Goal: Check status: Check status

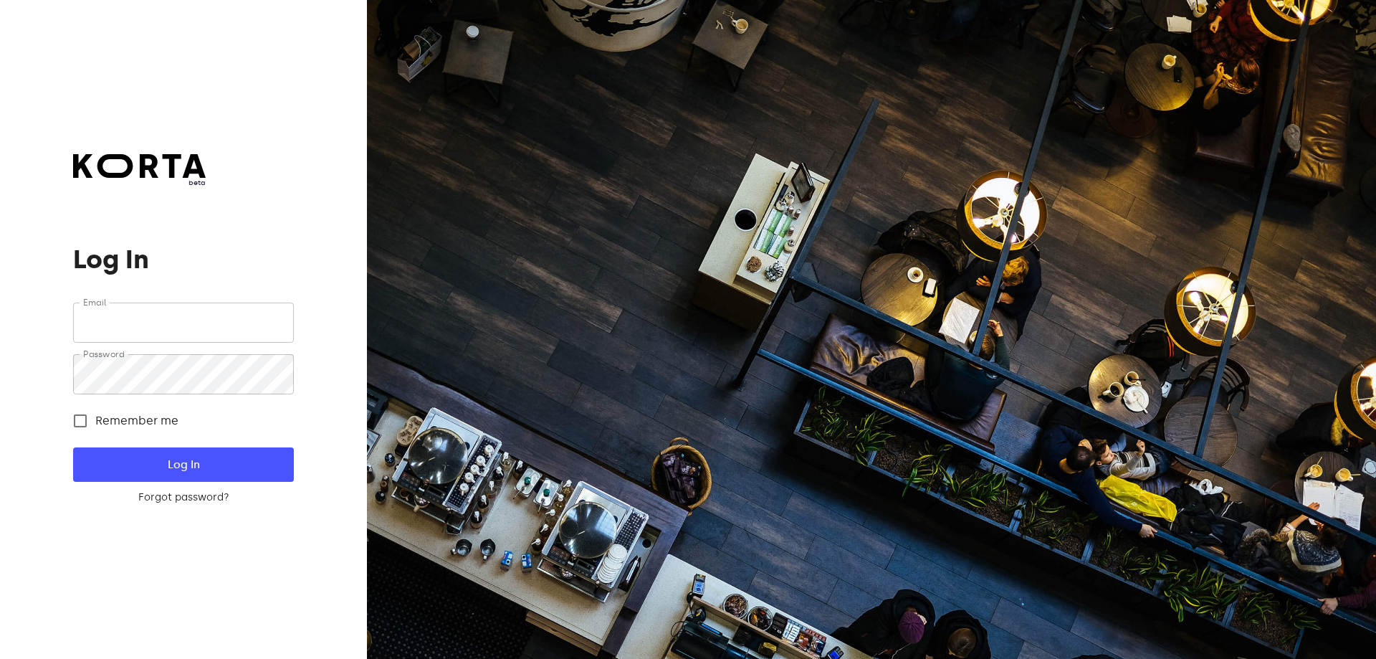
type input "[EMAIL_ADDRESS][DOMAIN_NAME]"
click at [195, 488] on form "Email [EMAIL_ADDRESS][DOMAIN_NAME] Email Password Password Remember me Log In F…" at bounding box center [183, 403] width 220 height 202
click at [195, 474] on button "Log In" at bounding box center [183, 464] width 220 height 34
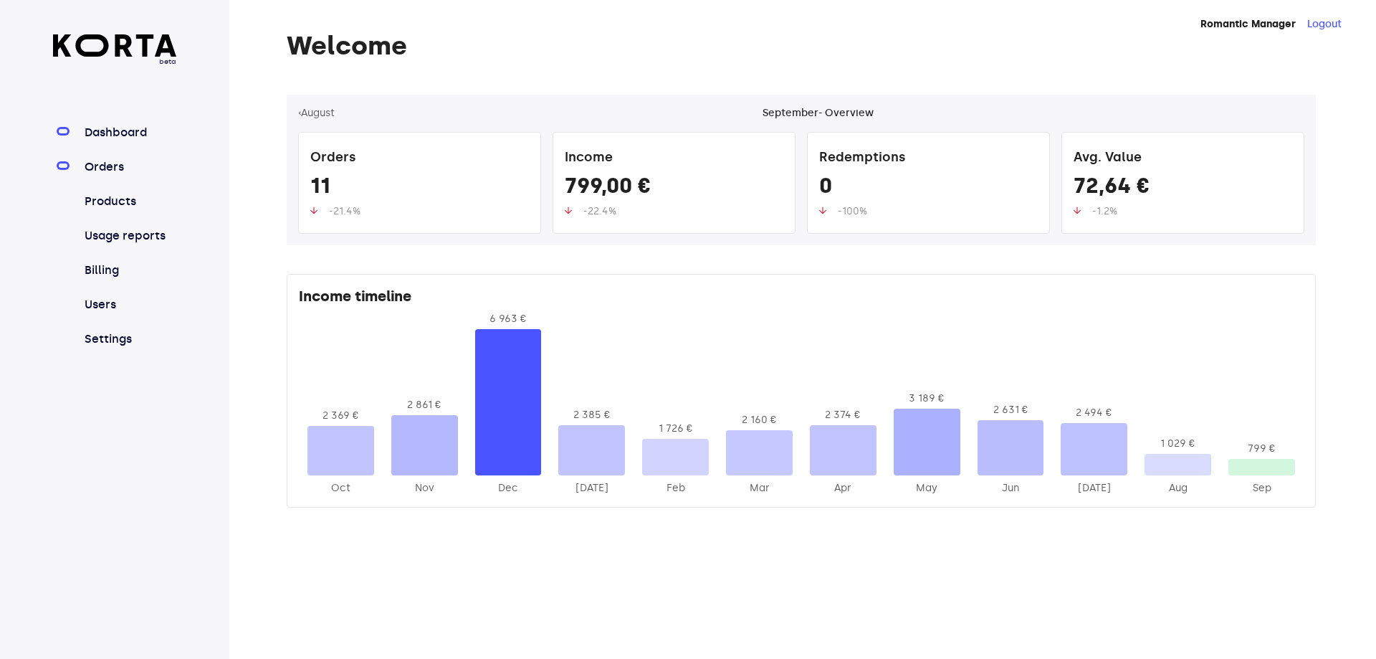
click at [102, 170] on link "Orders" at bounding box center [129, 166] width 95 height 17
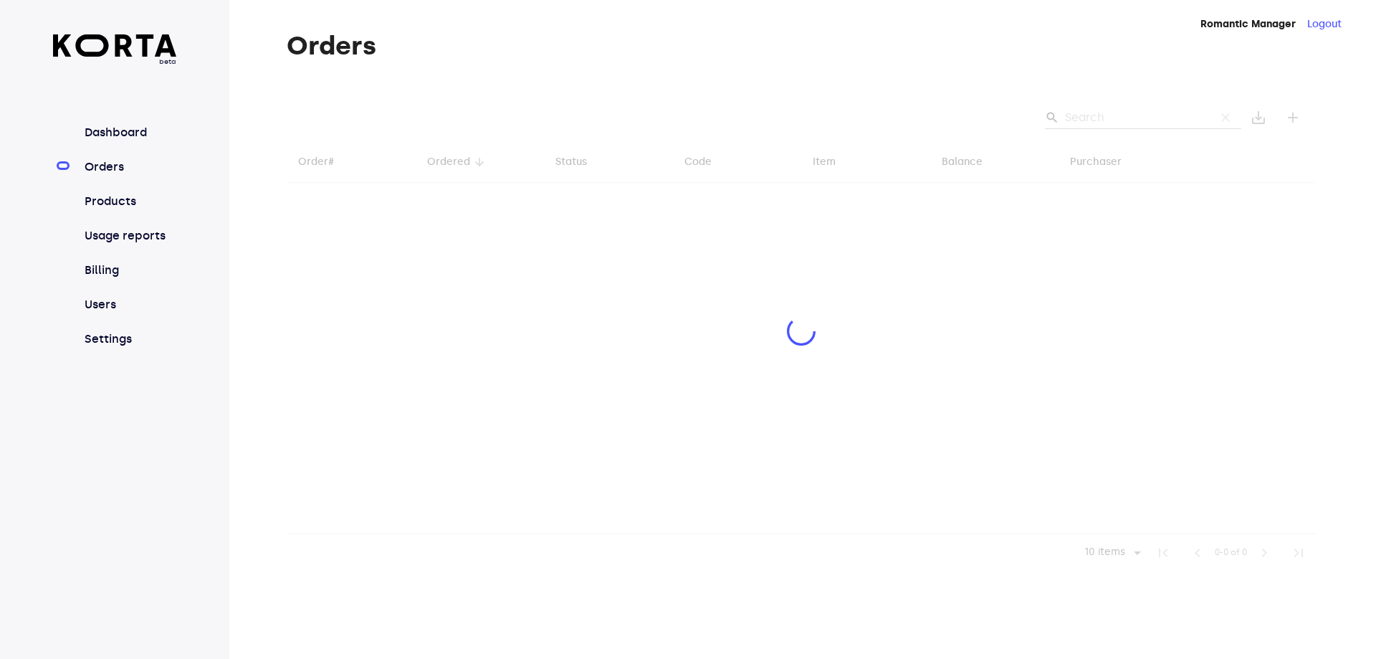
click at [1101, 118] on div at bounding box center [801, 333] width 1029 height 477
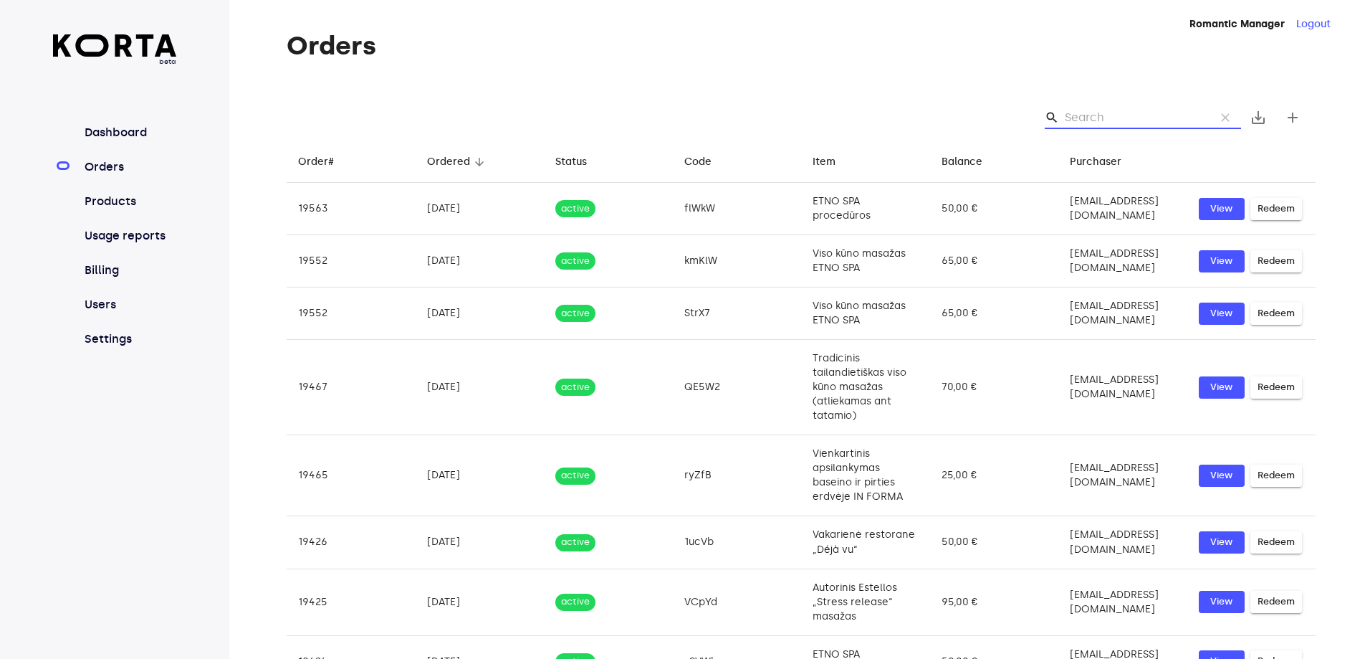
click at [1081, 118] on input "Search" at bounding box center [1134, 117] width 139 height 23
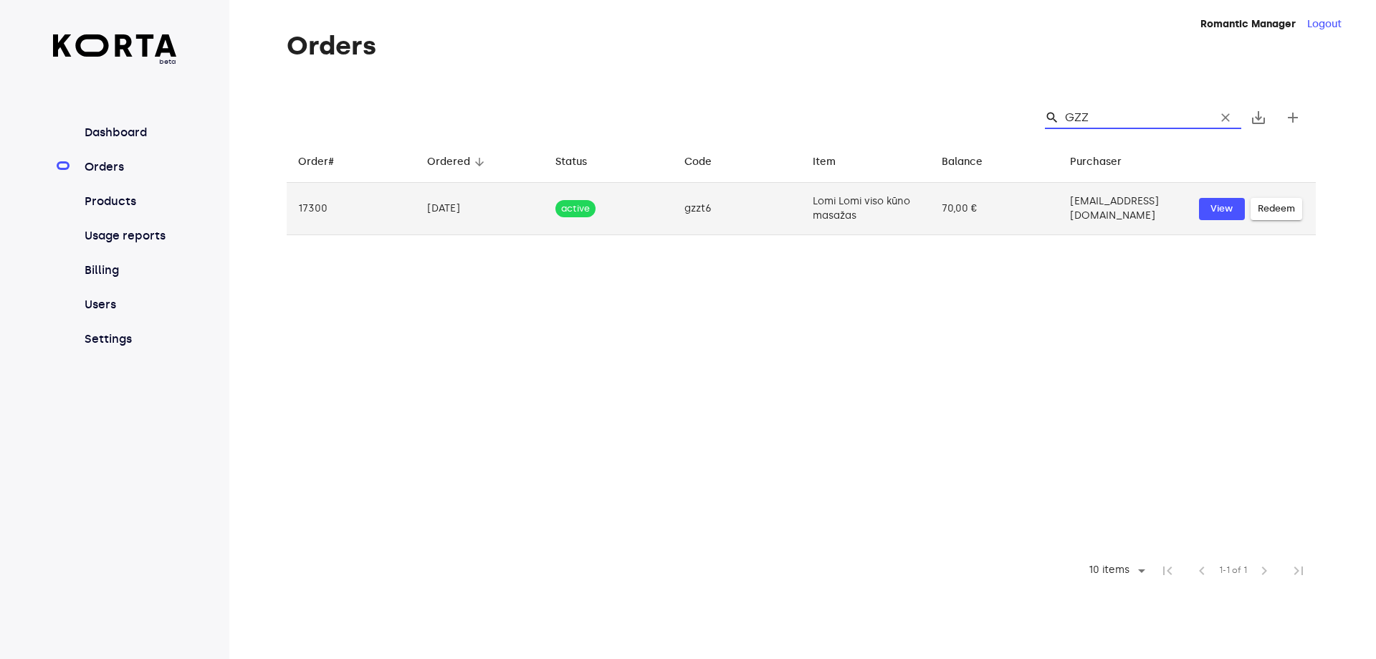
type input "GZZ"
click at [742, 196] on td "gzzt6" at bounding box center [737, 209] width 129 height 52
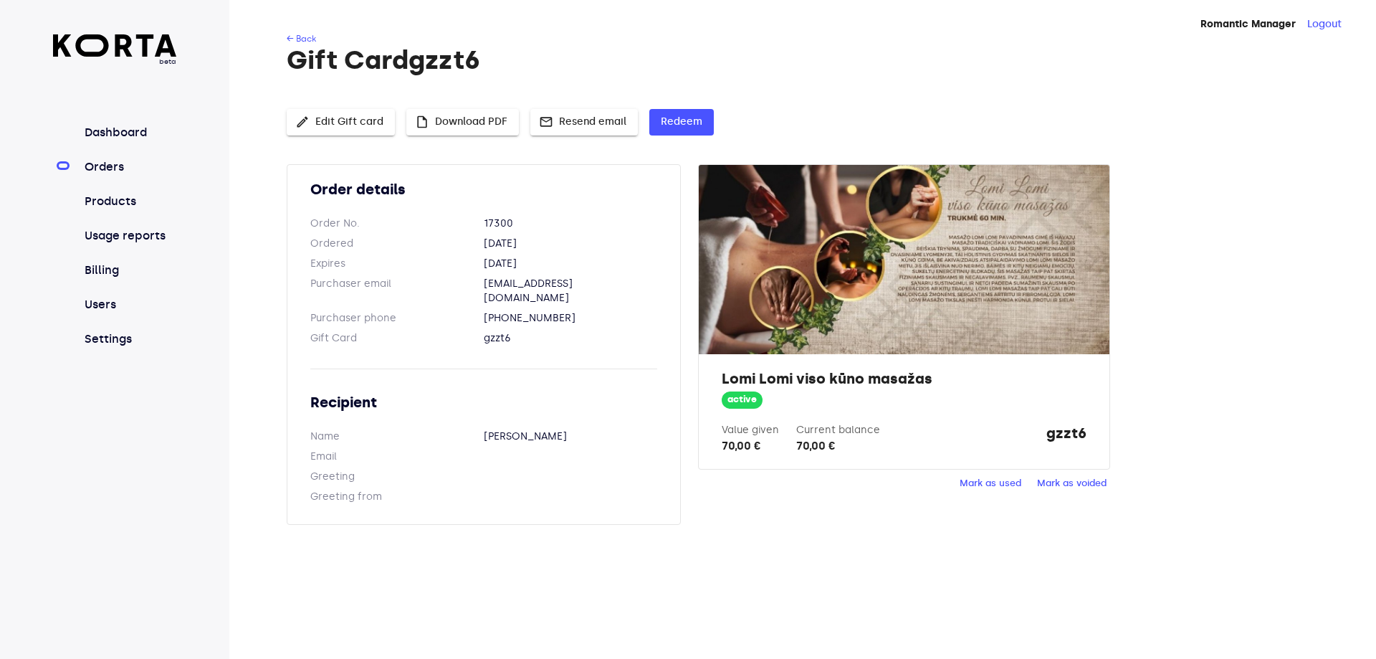
click at [1008, 484] on span "Mark as used" at bounding box center [991, 483] width 62 height 16
